Goal: Task Accomplishment & Management: Manage account settings

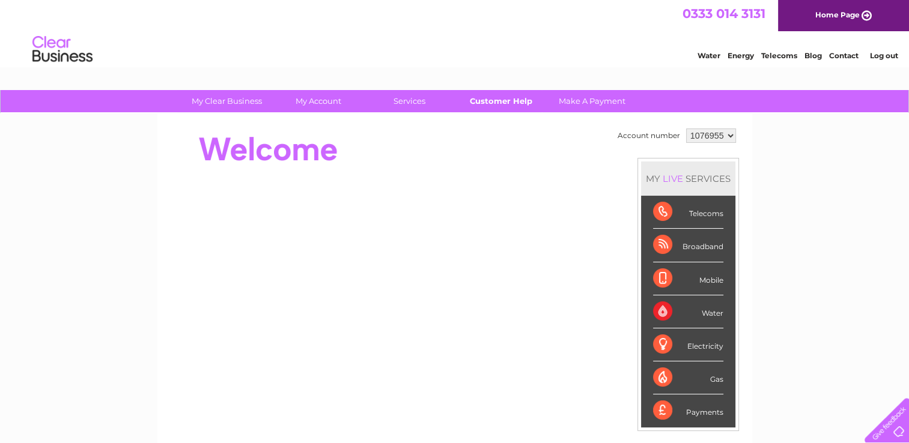
click at [488, 100] on link "Customer Help" at bounding box center [500, 101] width 99 height 22
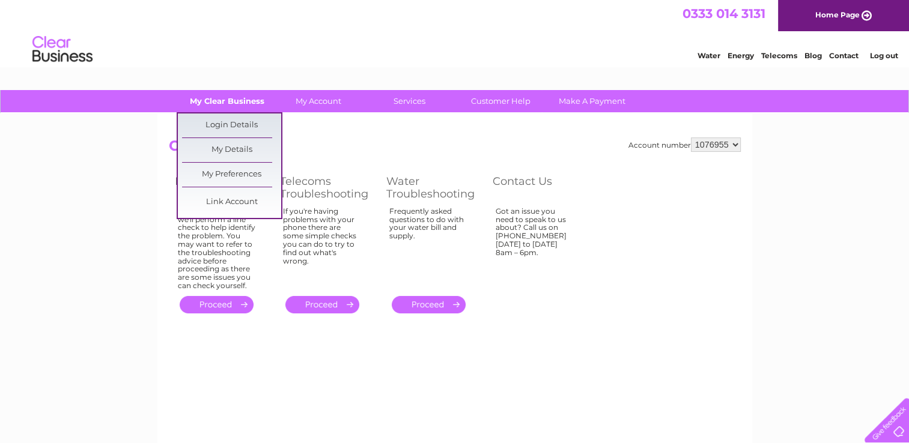
click at [222, 103] on link "My Clear Business" at bounding box center [226, 101] width 99 height 22
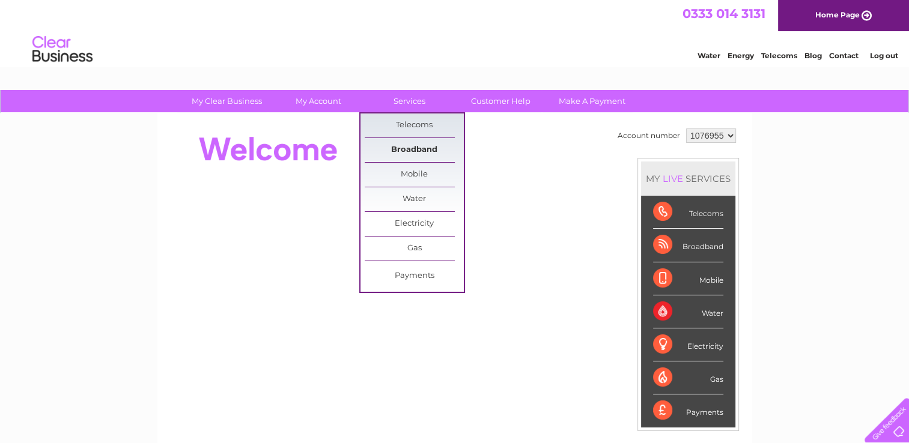
click at [411, 146] on link "Broadband" at bounding box center [414, 150] width 99 height 24
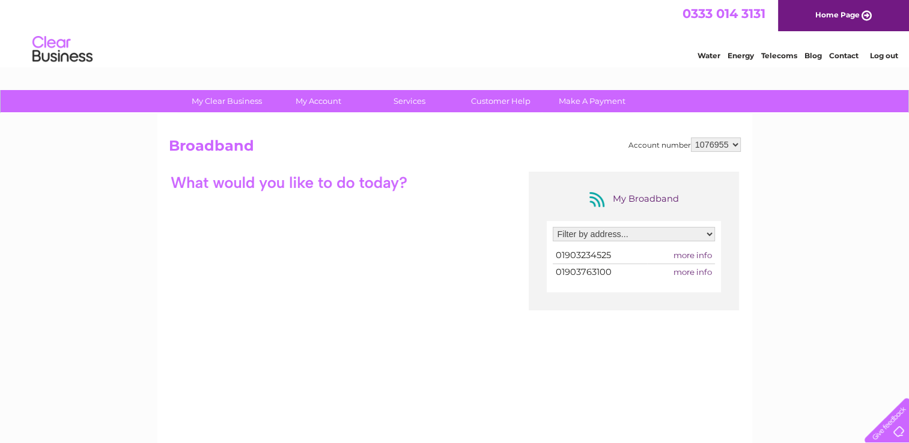
click at [707, 237] on select "Filter by address... Unit 3, 83 Marlborough Road, Lancing Business Park, Lancin…" at bounding box center [634, 234] width 162 height 14
click at [553, 227] on select "Filter by address... Unit 3, 83 Marlborough Road, Lancing Business Park, Lancin…" at bounding box center [634, 234] width 162 height 14
click at [710, 233] on select "Filter by address... Unit 3, 83 Marlborough Road, Lancing Business Park, Lancin…" at bounding box center [634, 234] width 162 height 14
select select "2218767"
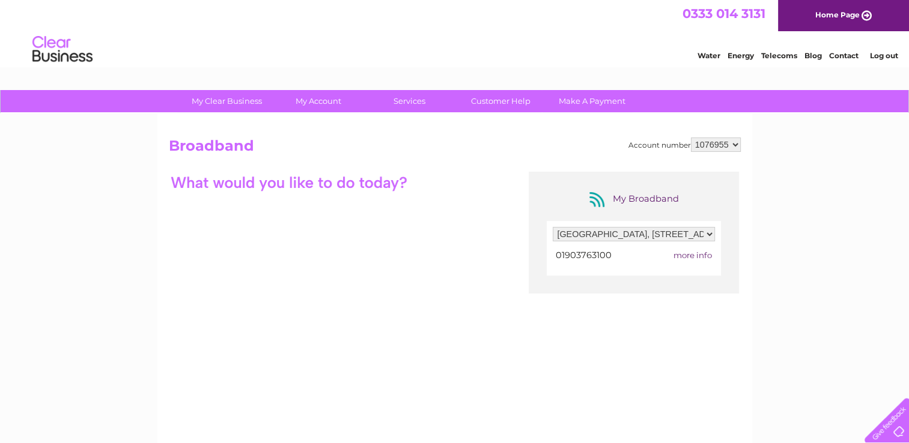
click at [553, 227] on select "Filter by address... Unit 3, 83 Marlborough Road, Lancing Business Park, Lancin…" at bounding box center [634, 234] width 162 height 14
click at [897, 432] on div at bounding box center [884, 418] width 49 height 49
click at [678, 232] on select "Filter by address... Unit 3, 83 Marlborough Road, Lancing Business Park, Lancin…" at bounding box center [634, 234] width 162 height 14
click at [492, 58] on div "Water Energy Telecoms Blog Contact Log out" at bounding box center [454, 50] width 909 height 39
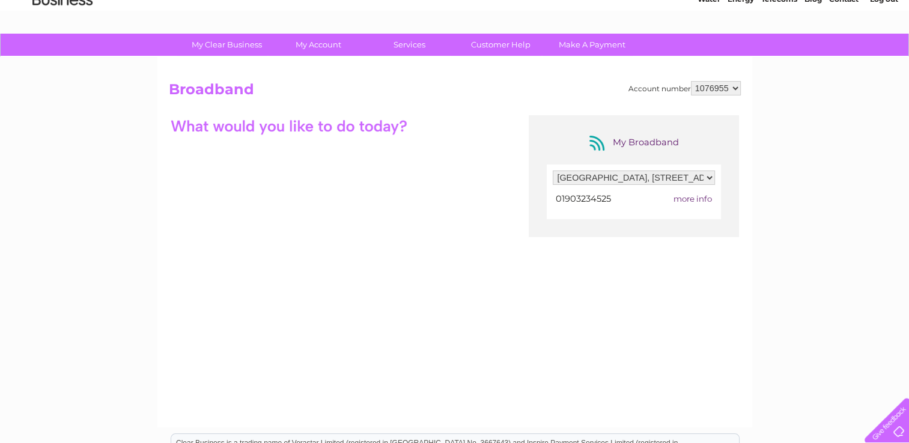
scroll to position [255, 0]
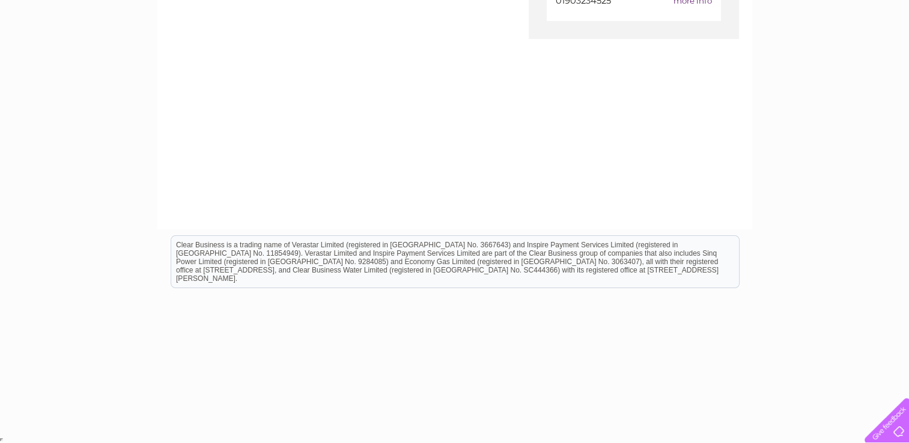
drag, startPoint x: 895, startPoint y: 425, endPoint x: 707, endPoint y: 112, distance: 364.7
click at [895, 425] on div at bounding box center [884, 418] width 49 height 49
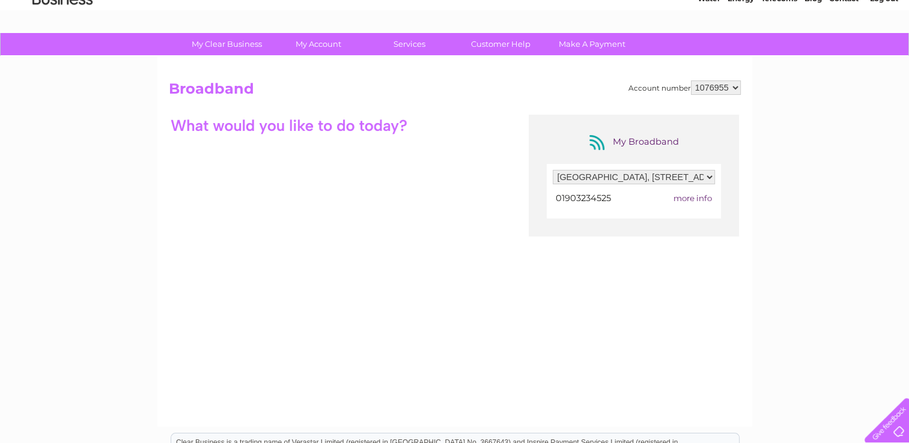
scroll to position [0, 0]
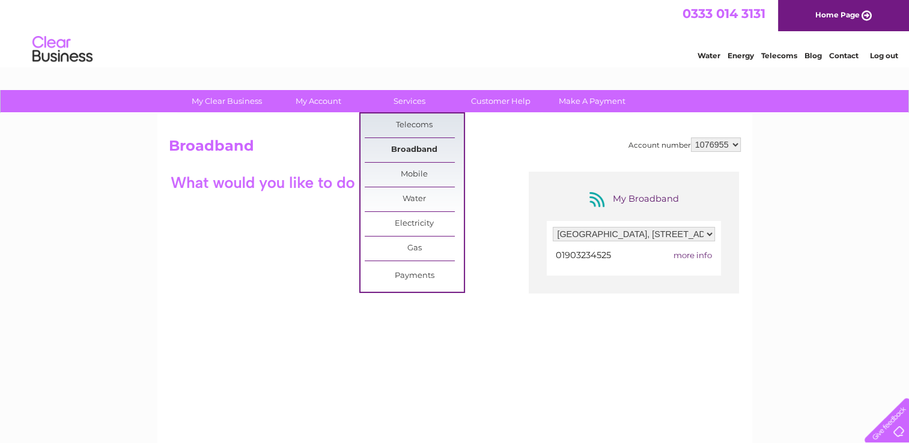
click at [413, 147] on link "Broadband" at bounding box center [414, 150] width 99 height 24
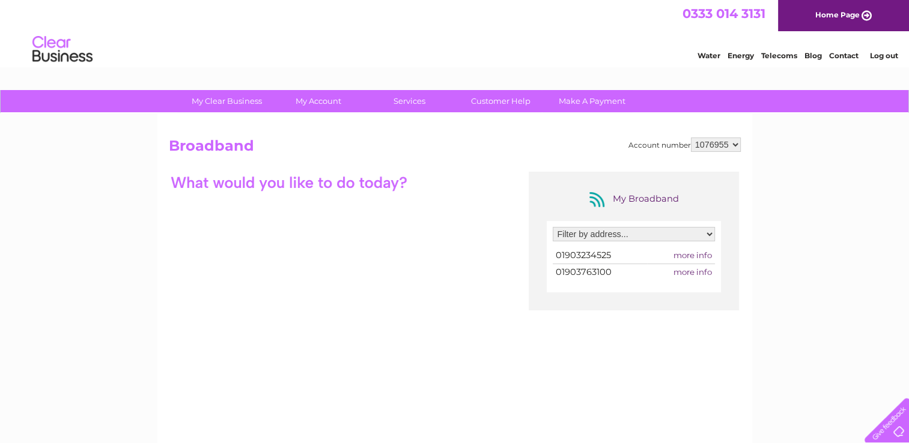
click at [856, 13] on link "Home Page" at bounding box center [843, 15] width 131 height 31
click at [707, 233] on select "Filter by address... Unit 3, 83 Marlborough Road, Lancing Business Park, Lancin…" at bounding box center [634, 234] width 162 height 14
click at [711, 236] on select "Filter by address... Unit 3, 83 Marlborough Road, Lancing Business Park, Lancin…" at bounding box center [634, 234] width 162 height 14
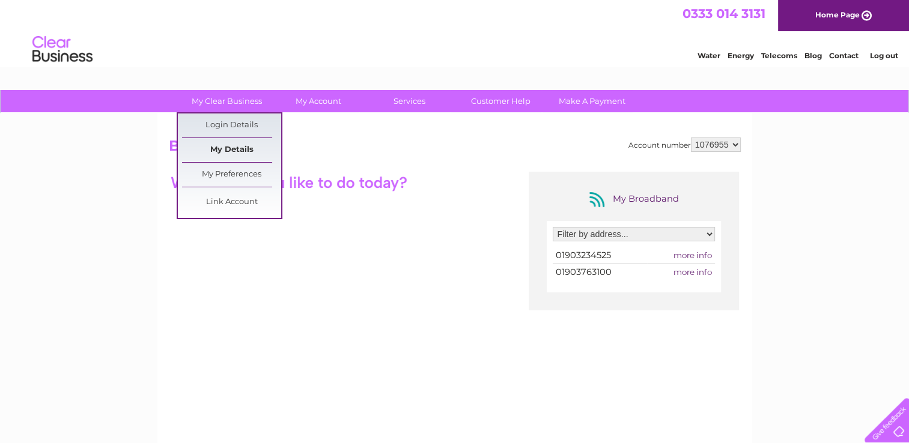
click at [242, 148] on link "My Details" at bounding box center [231, 150] width 99 height 24
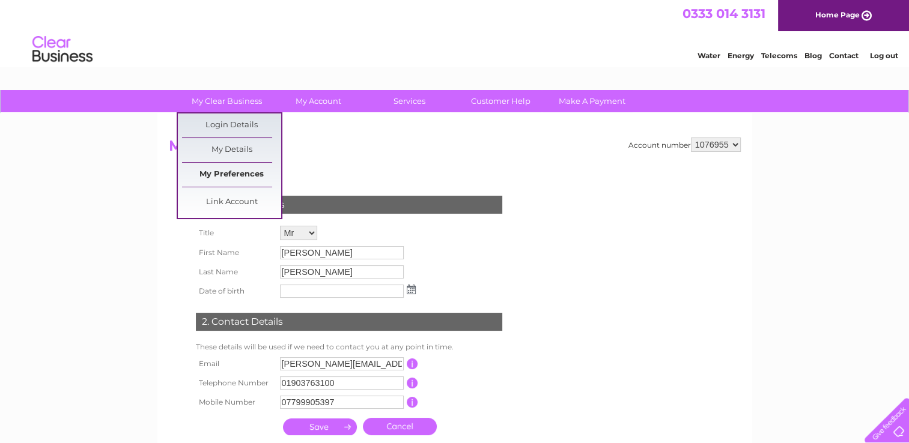
click at [231, 177] on link "My Preferences" at bounding box center [231, 175] width 99 height 24
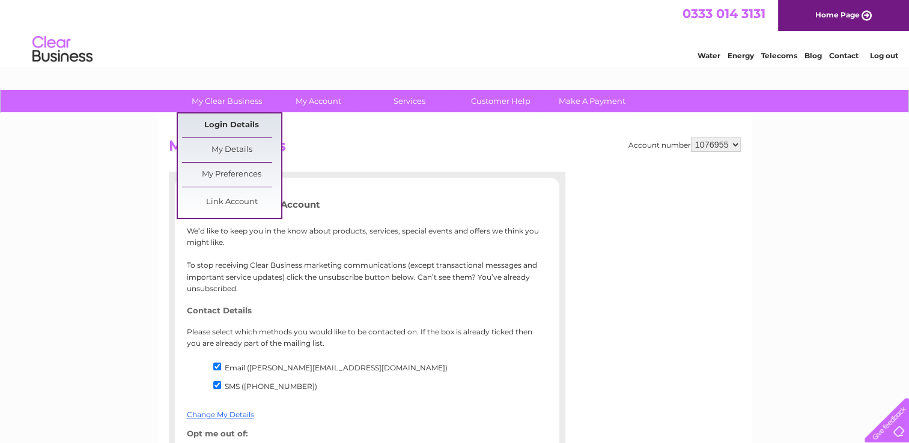
click at [207, 123] on link "Login Details" at bounding box center [231, 126] width 99 height 24
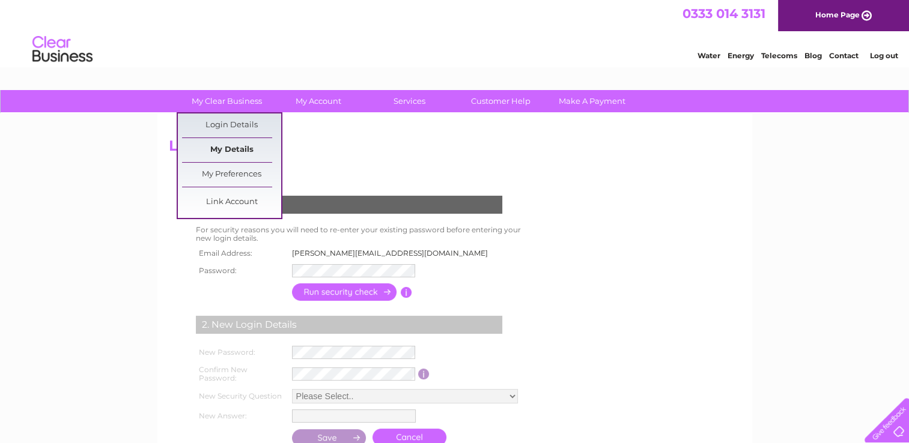
click at [219, 150] on link "My Details" at bounding box center [231, 150] width 99 height 24
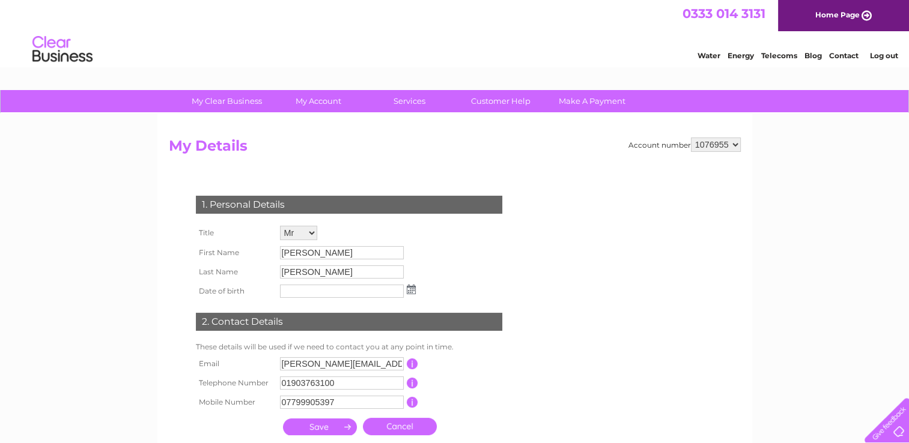
click at [889, 429] on div at bounding box center [884, 418] width 49 height 49
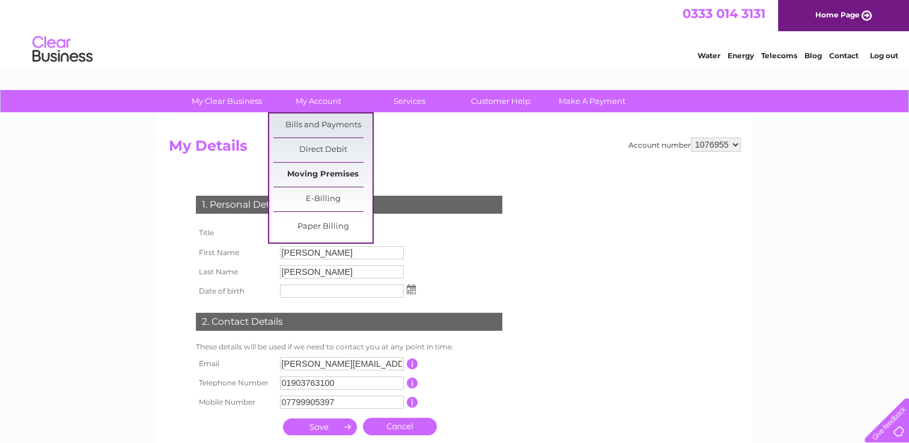
click at [323, 172] on link "Moving Premises" at bounding box center [322, 175] width 99 height 24
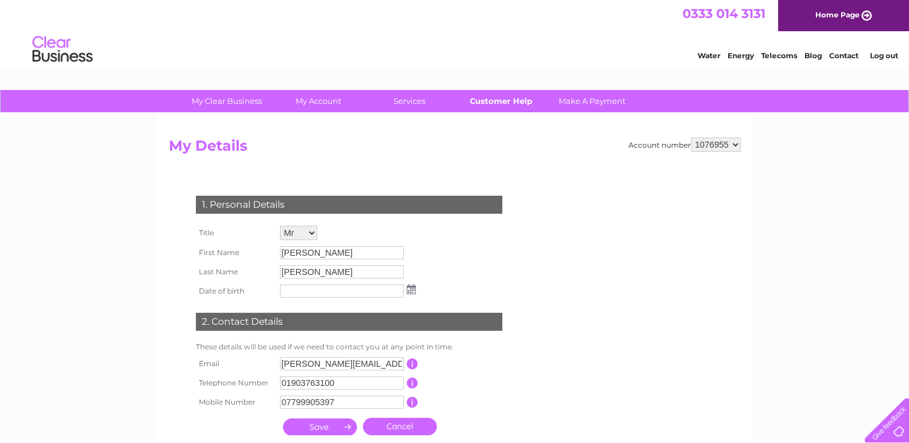
click at [495, 100] on link "Customer Help" at bounding box center [500, 101] width 99 height 22
